Goal: Navigation & Orientation: Find specific page/section

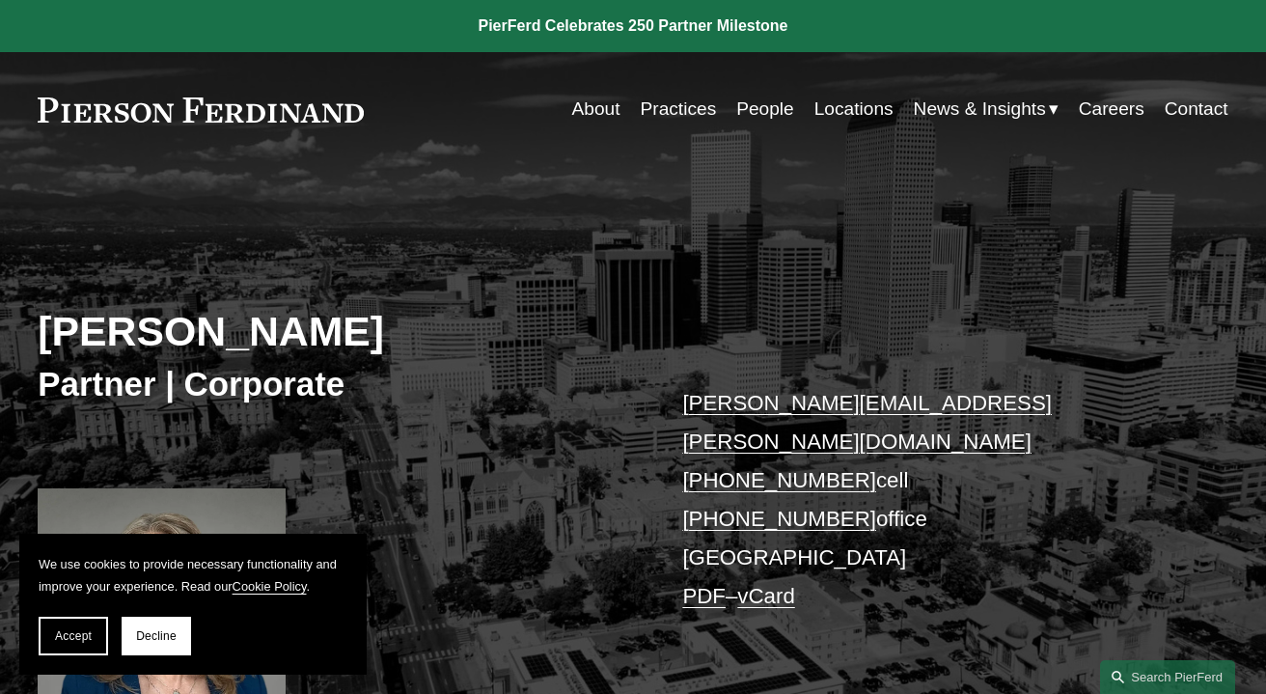
click at [695, 111] on link "Practices" at bounding box center [679, 109] width 76 height 37
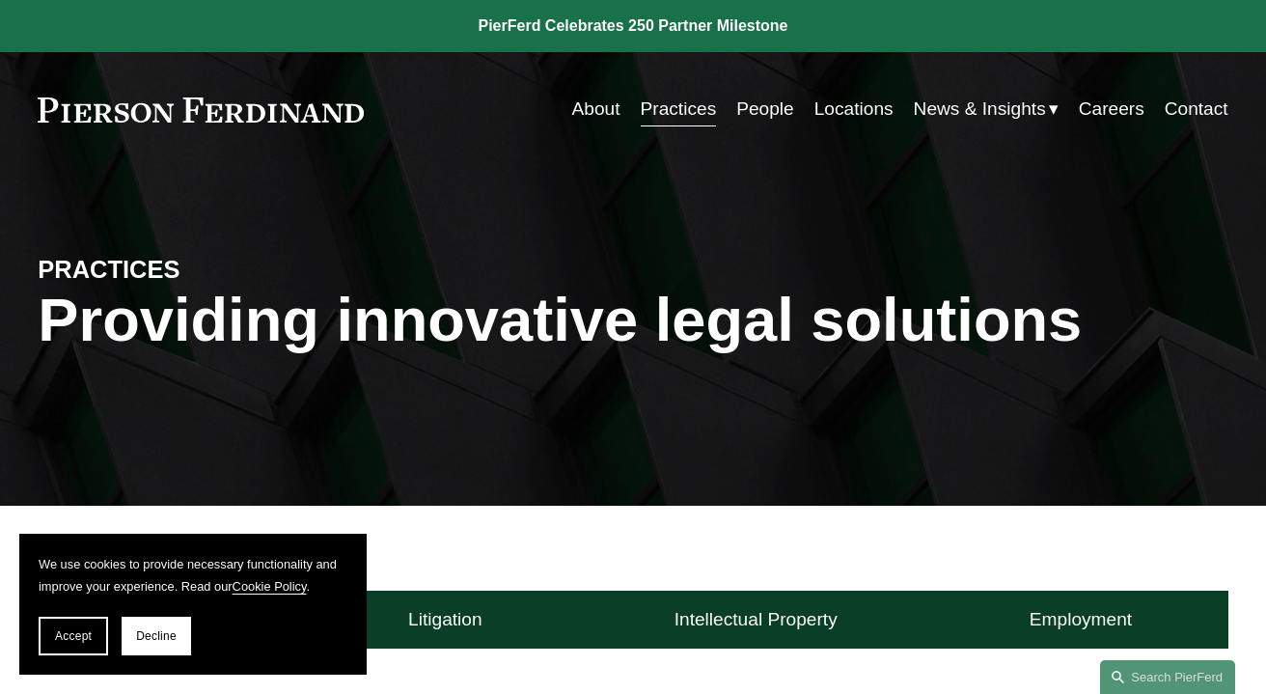
click at [856, 115] on link "Locations" at bounding box center [854, 109] width 79 height 37
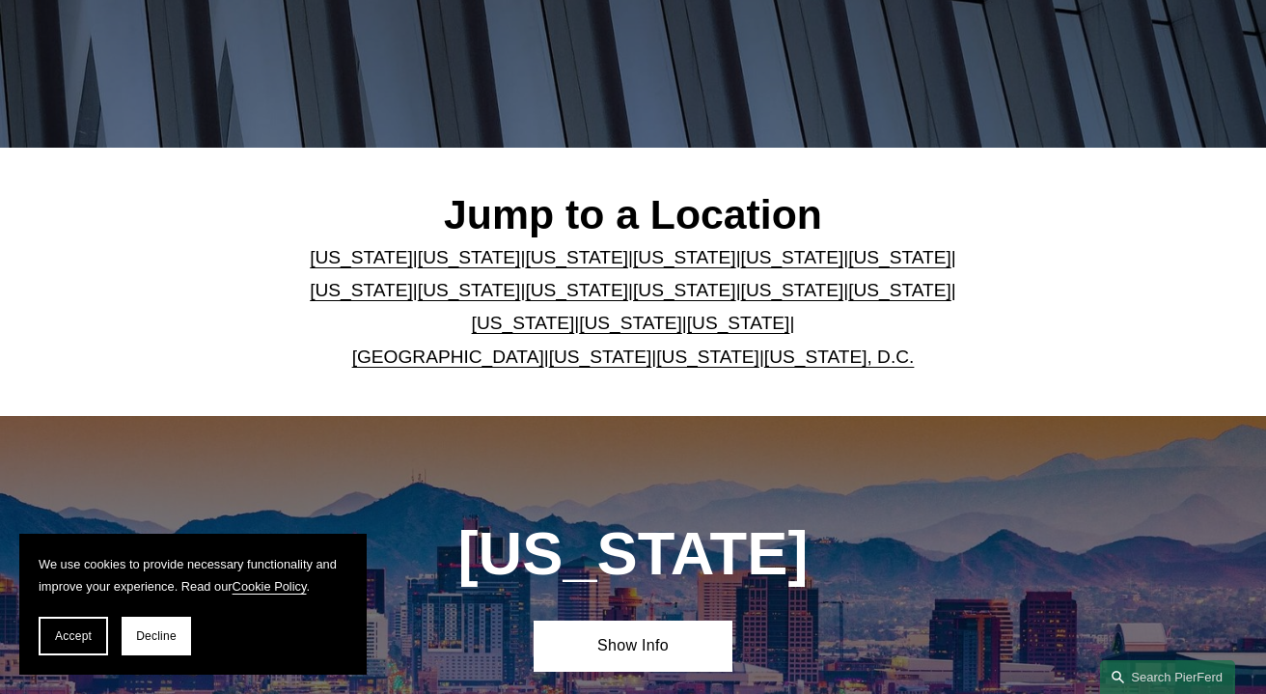
scroll to position [362, 0]
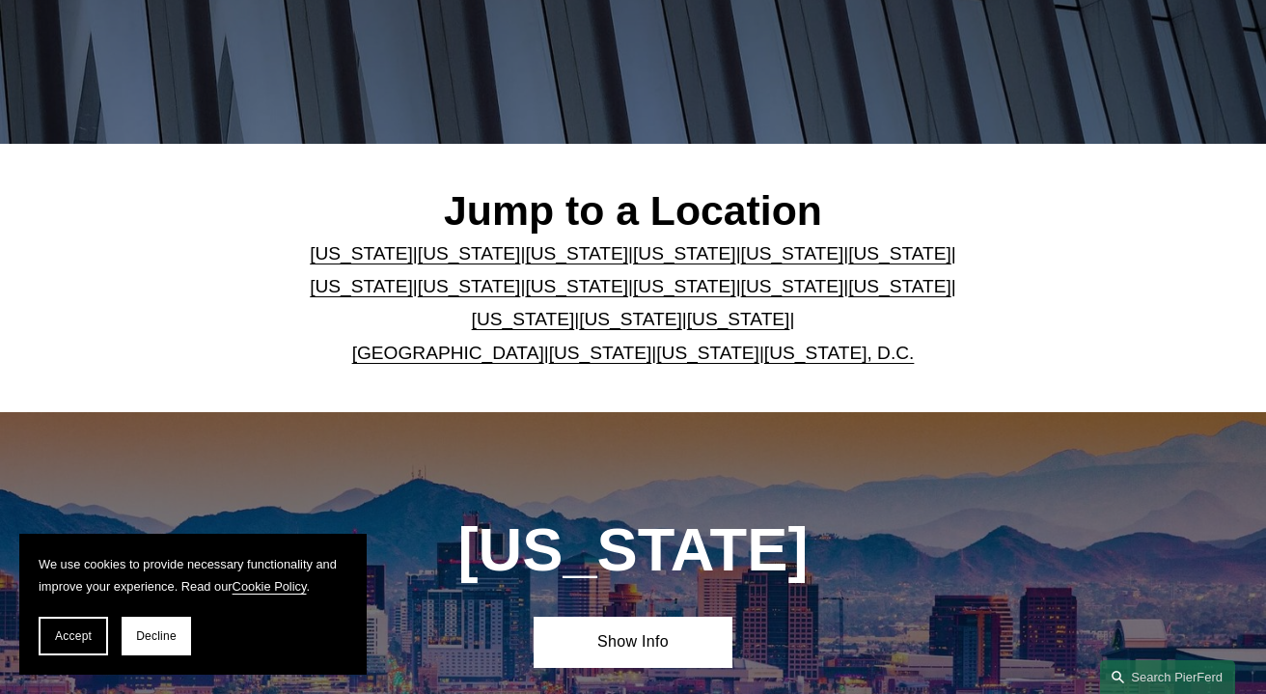
click at [557, 251] on link "[US_STATE]" at bounding box center [576, 253] width 103 height 20
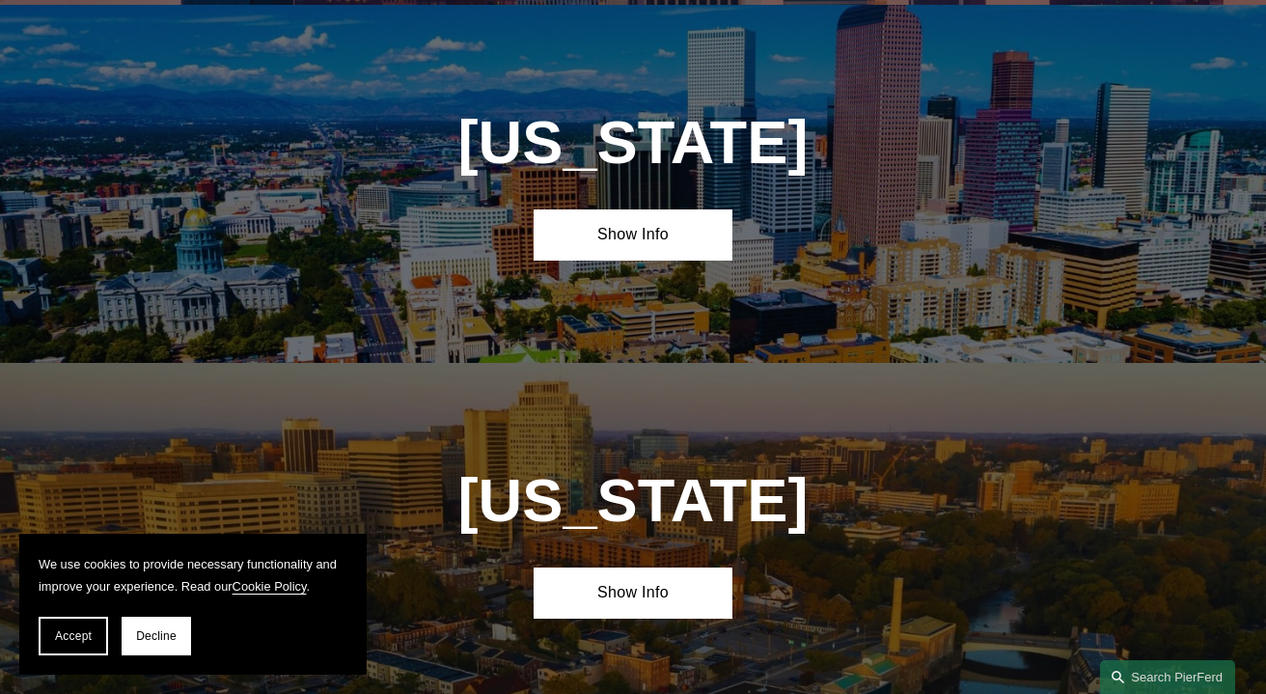
scroll to position [1490, 0]
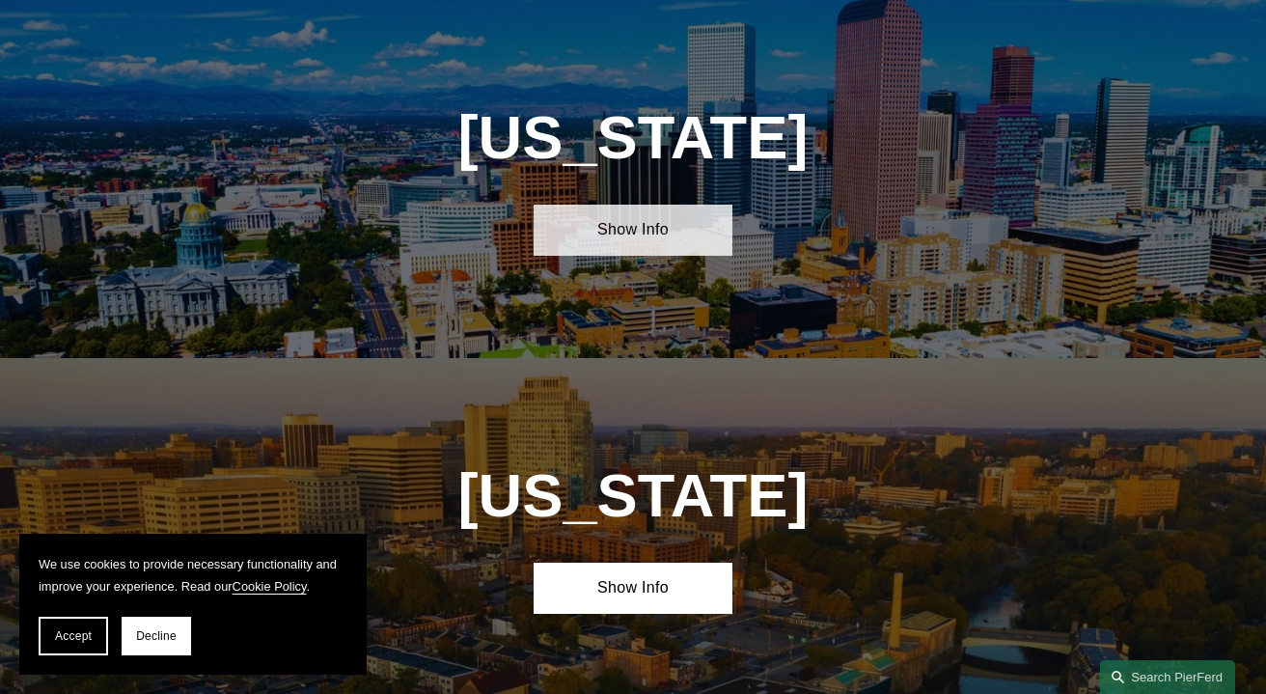
click at [601, 236] on link "Show Info" at bounding box center [633, 230] width 199 height 51
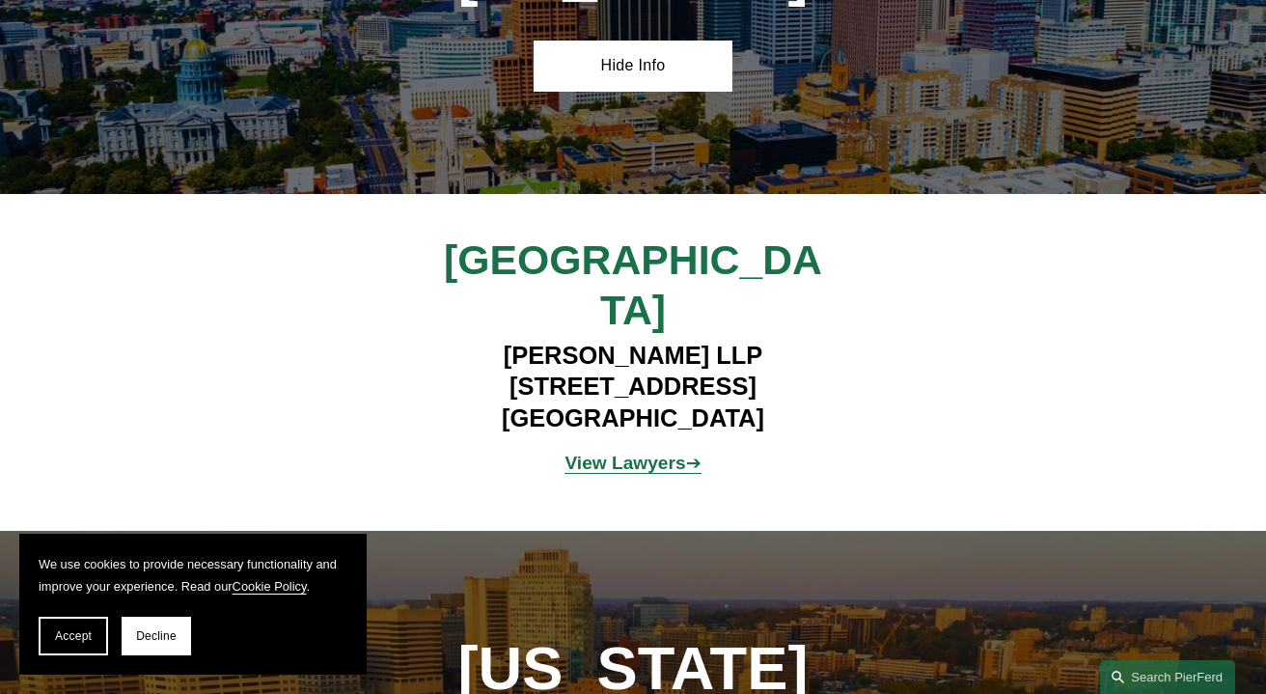
scroll to position [1713, 0]
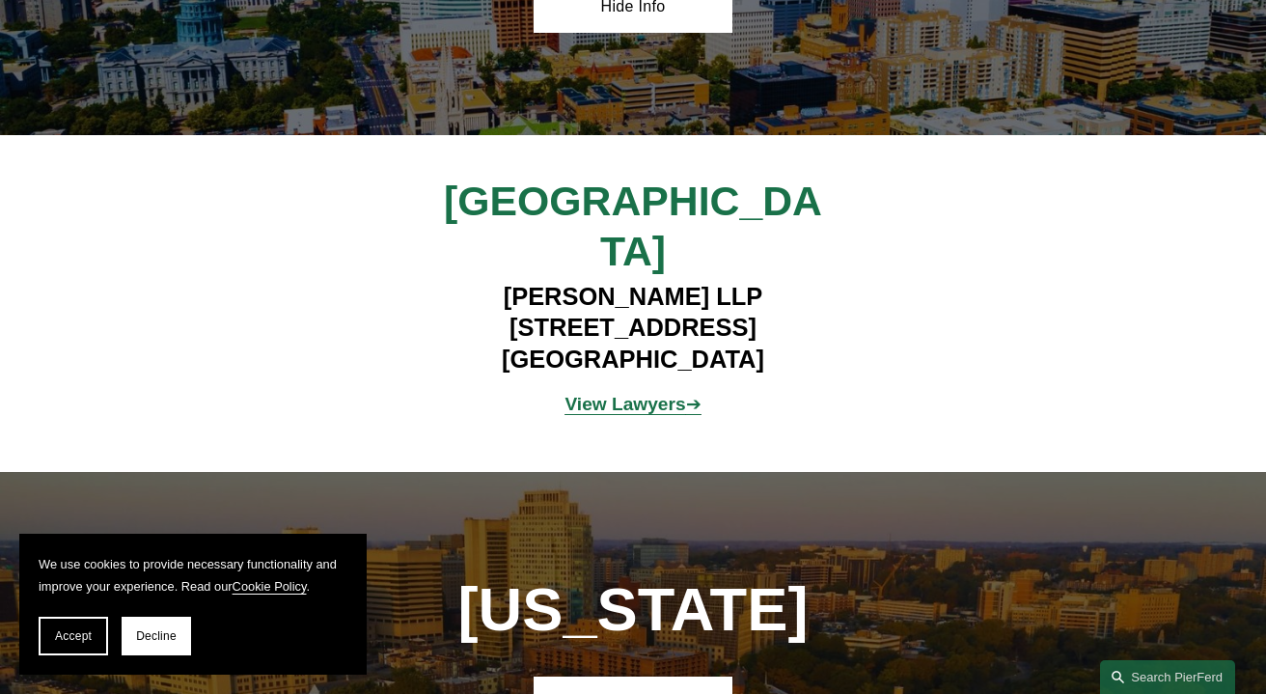
click at [622, 394] on strong "View Lawyers" at bounding box center [625, 404] width 121 height 20
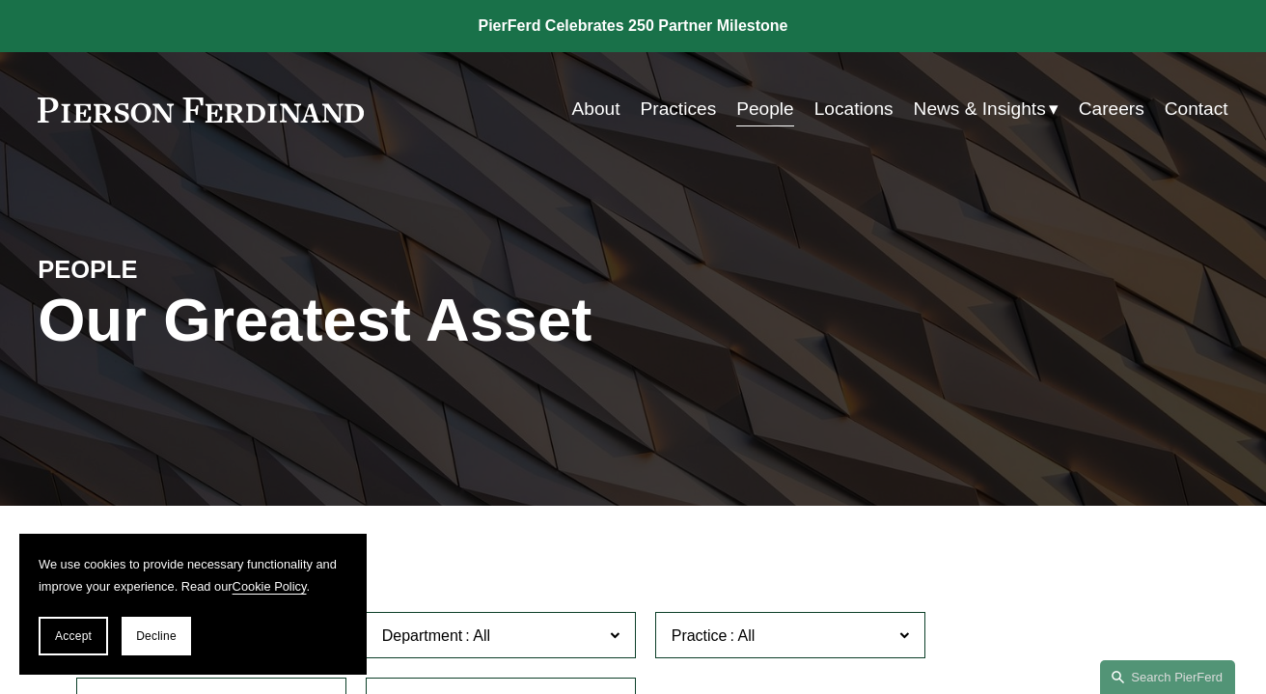
click at [858, 107] on link "Locations" at bounding box center [854, 109] width 79 height 37
